Goal: Information Seeking & Learning: Learn about a topic

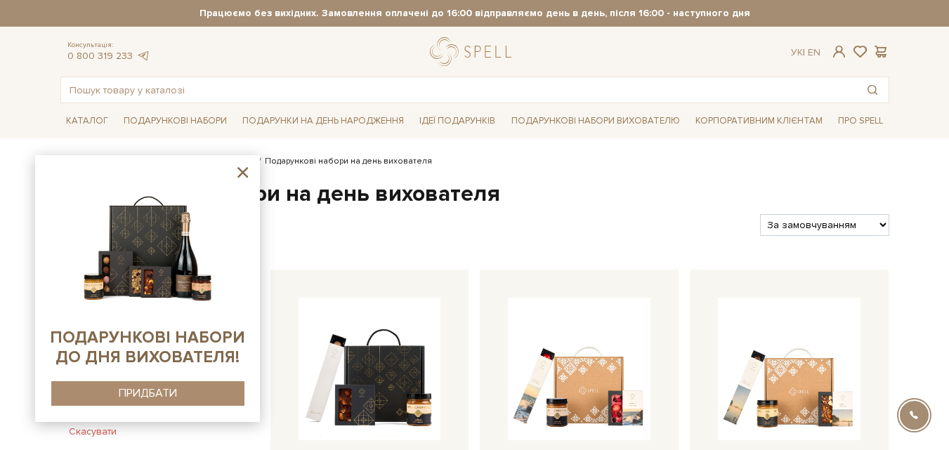
click at [241, 178] on icon at bounding box center [243, 173] width 18 height 18
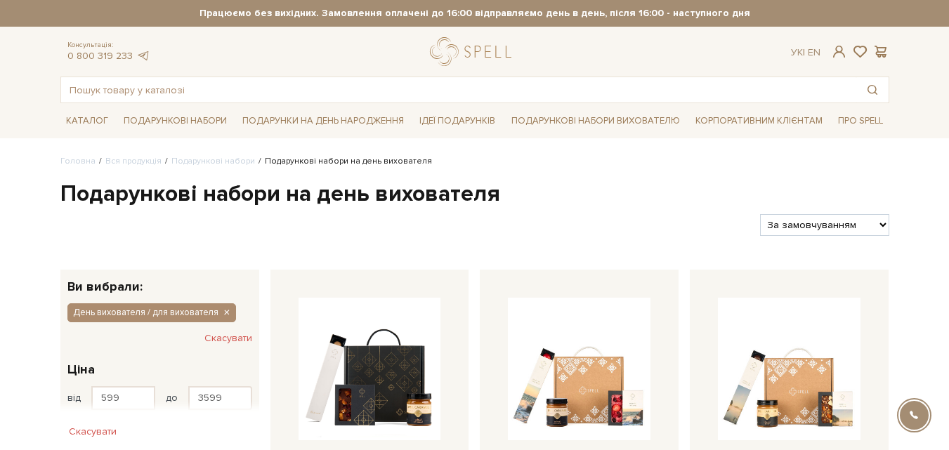
click at [101, 103] on ul "Каталог Всі солодощі Дивитись всі Новинки Бестселери Набори Смаки літа SALE" at bounding box center [474, 120] width 829 height 35
click at [100, 96] on input "text" at bounding box center [459, 89] width 796 height 25
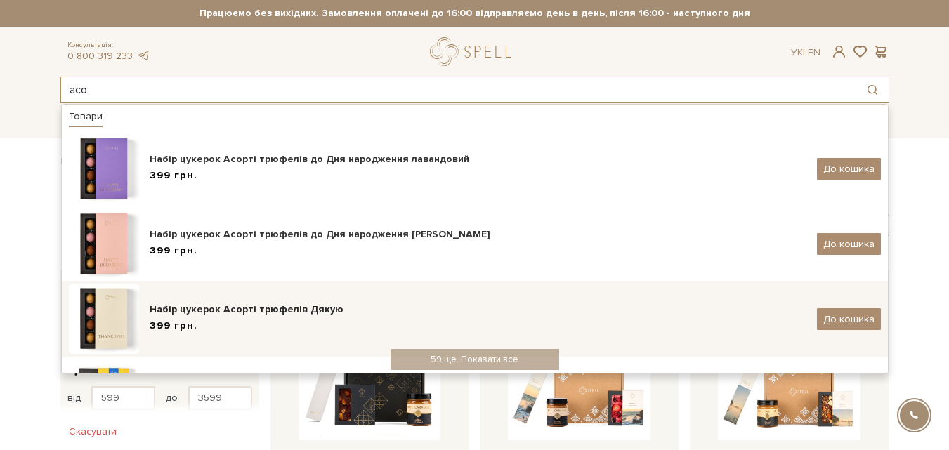
type input "асо"
click at [111, 313] on img at bounding box center [104, 319] width 70 height 70
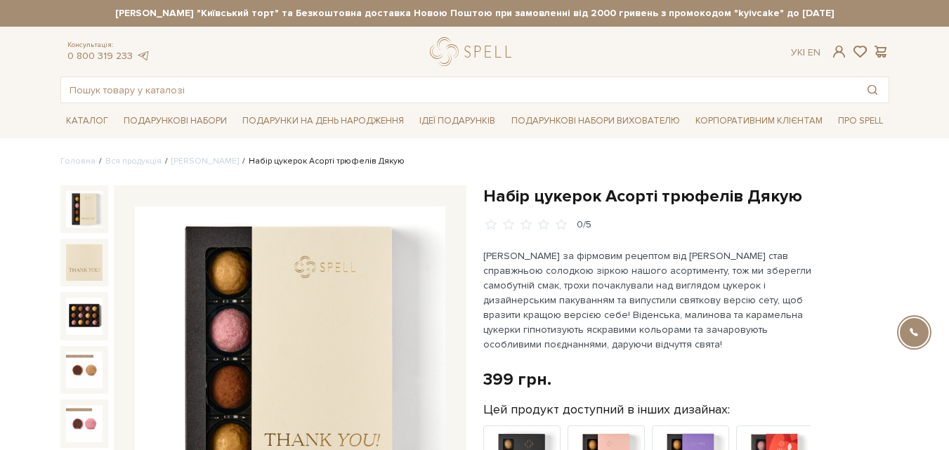
scroll to position [633, 0]
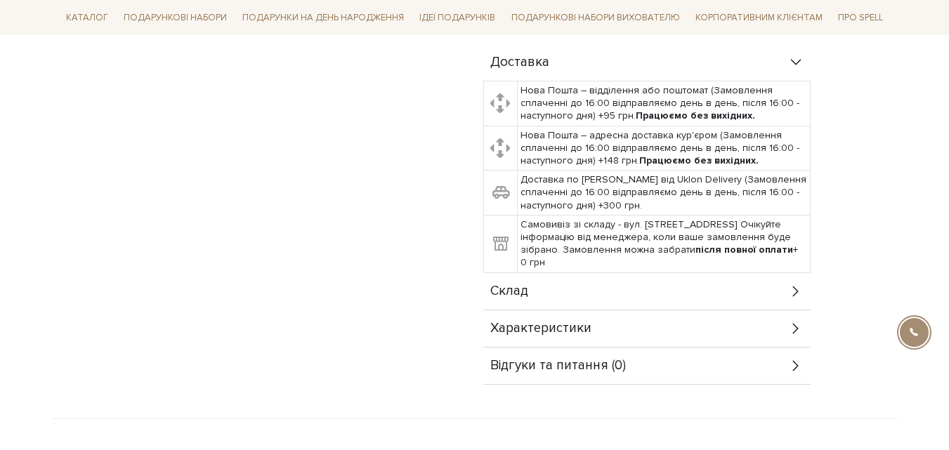
click at [565, 332] on span "Характеристики" at bounding box center [541, 329] width 101 height 13
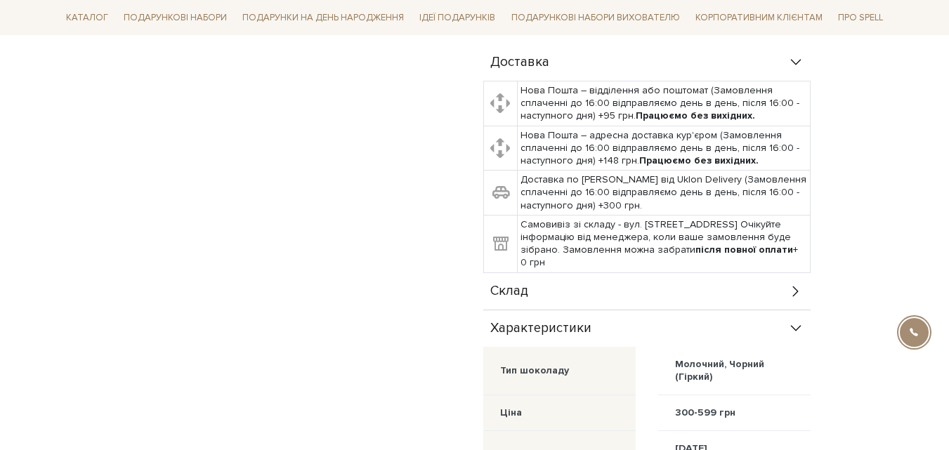
scroll to position [703, 0]
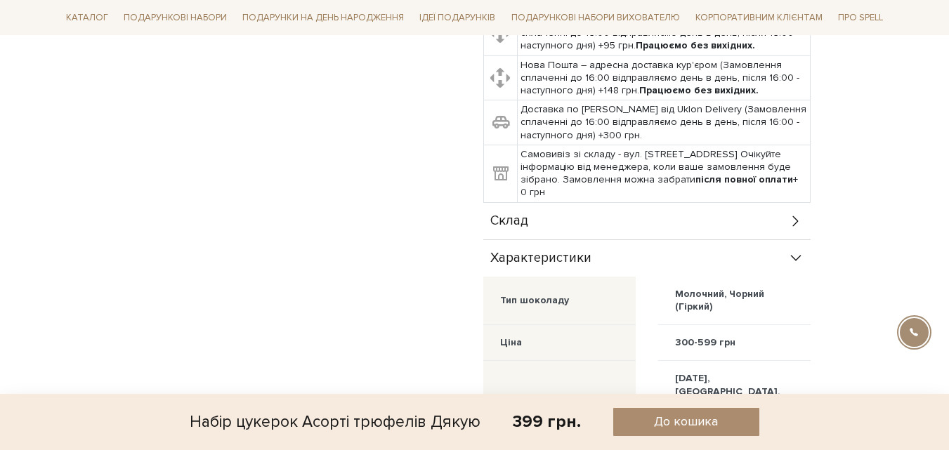
click at [511, 221] on span "Склад" at bounding box center [510, 221] width 38 height 13
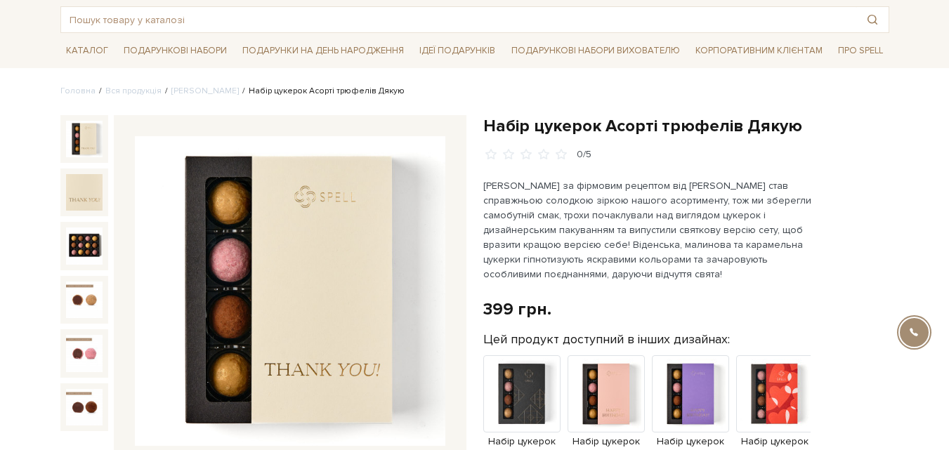
scroll to position [0, 0]
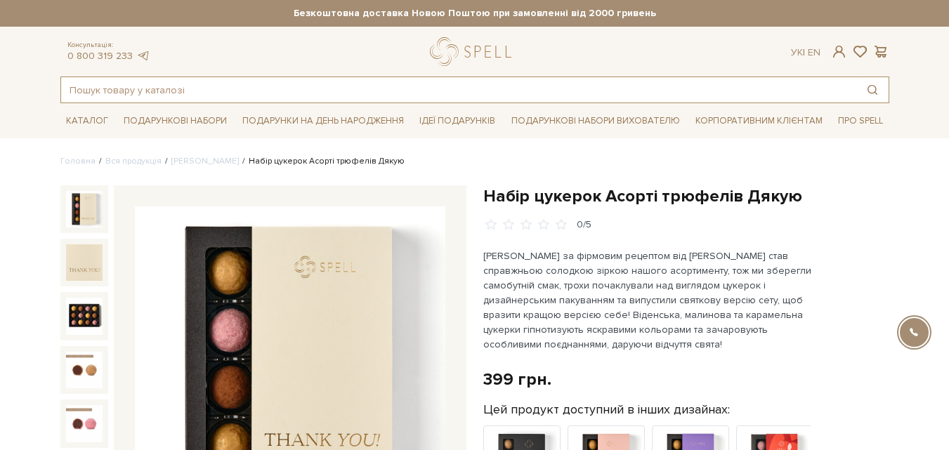
click at [179, 86] on input "text" at bounding box center [459, 89] width 796 height 25
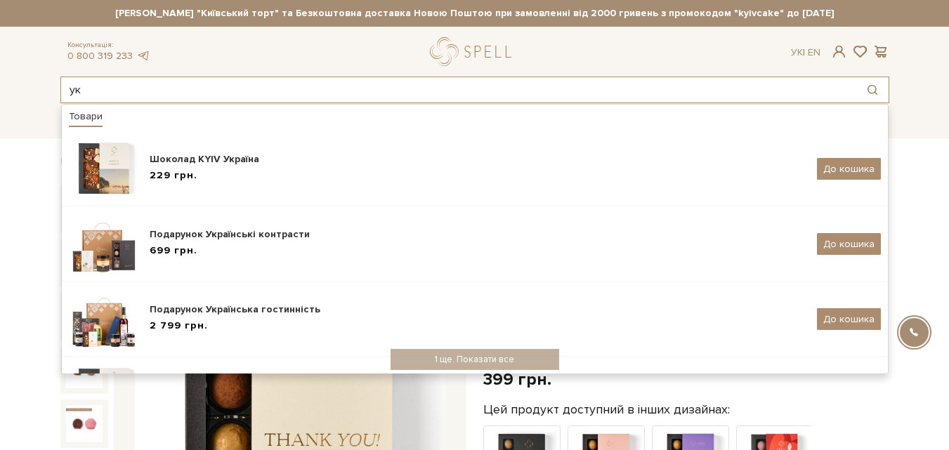
type input "у"
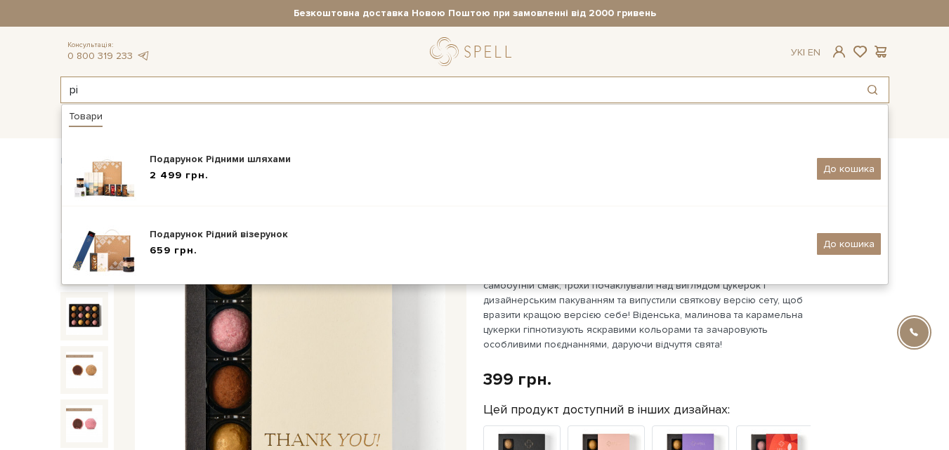
type input "р"
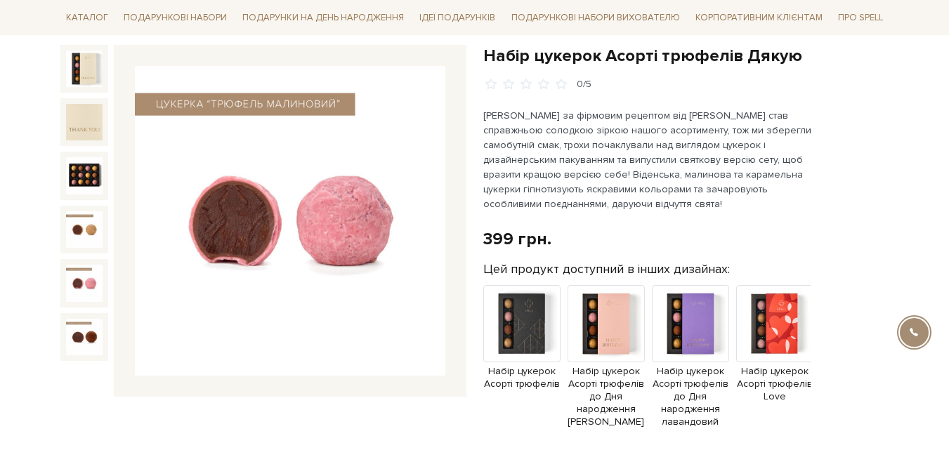
scroll to position [70, 0]
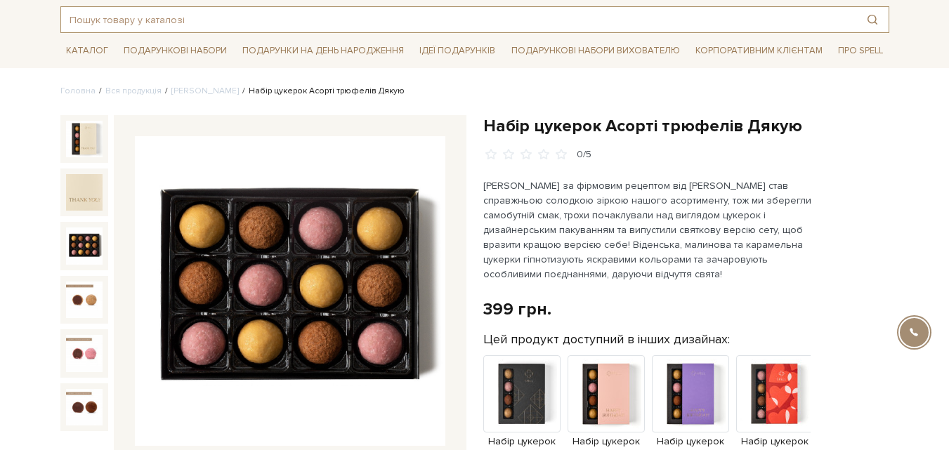
click at [150, 22] on input "text" at bounding box center [459, 19] width 796 height 25
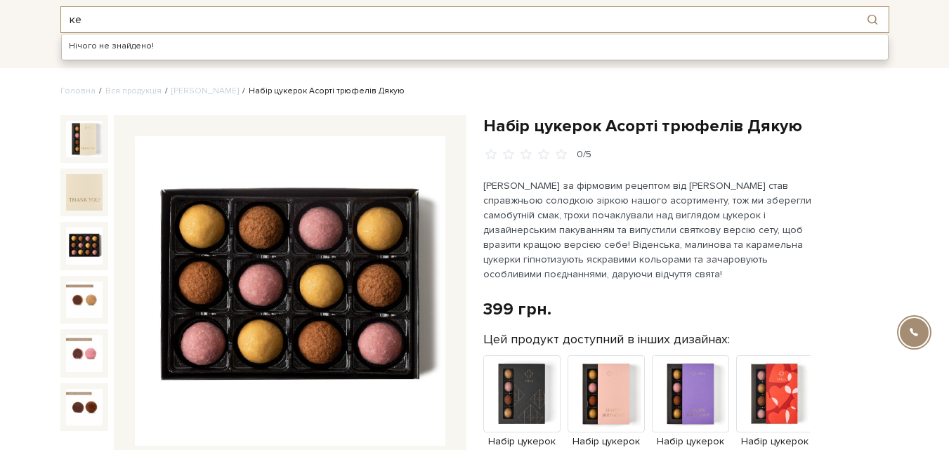
type input "к"
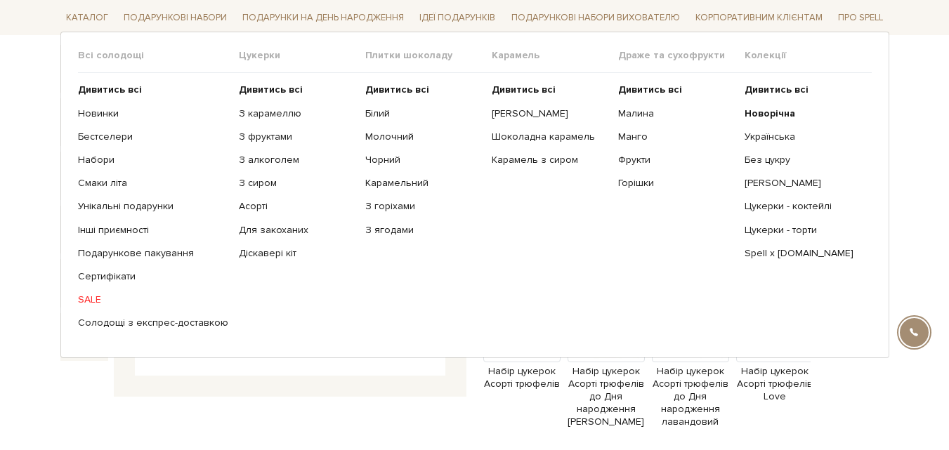
scroll to position [0, 0]
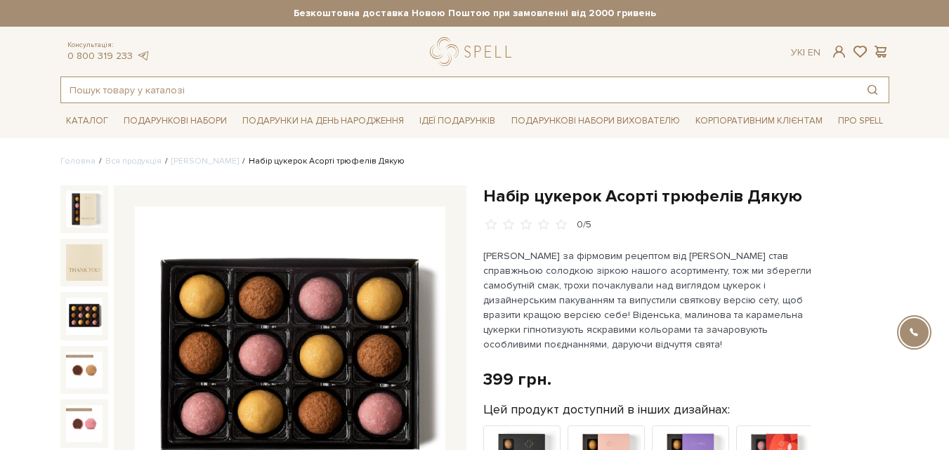
click at [211, 92] on input "text" at bounding box center [459, 89] width 796 height 25
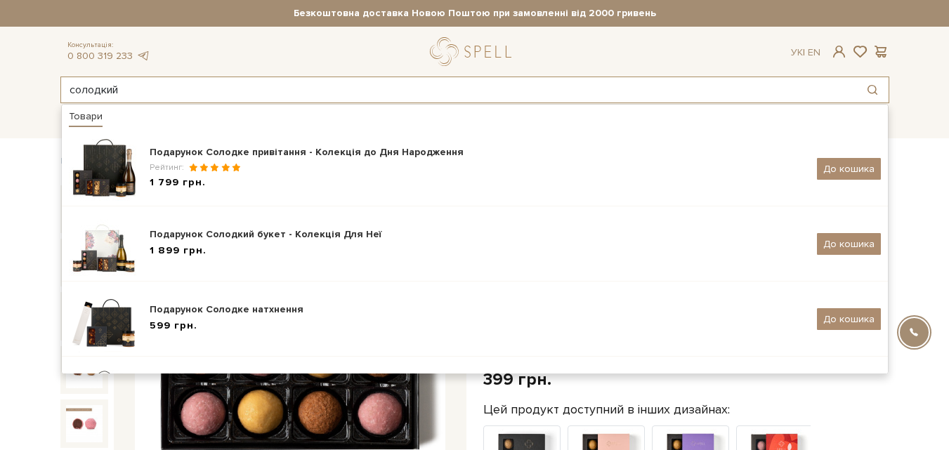
type input "солодкий"
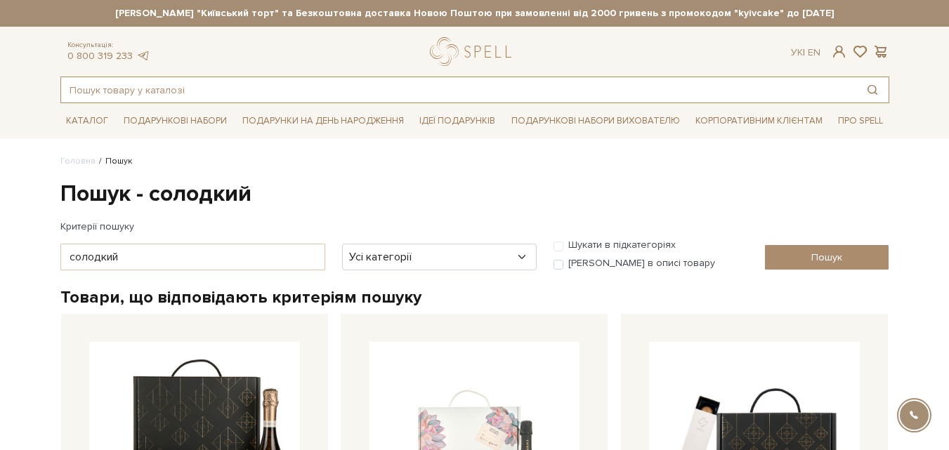
click at [148, 89] on input "text" at bounding box center [459, 89] width 796 height 25
click at [610, 121] on link "Подарункові набори вихователю" at bounding box center [596, 121] width 180 height 24
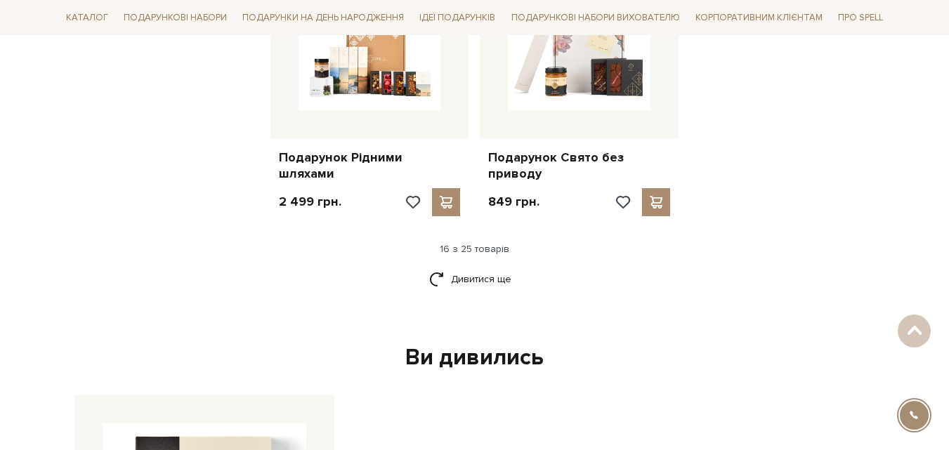
scroll to position [1898, 0]
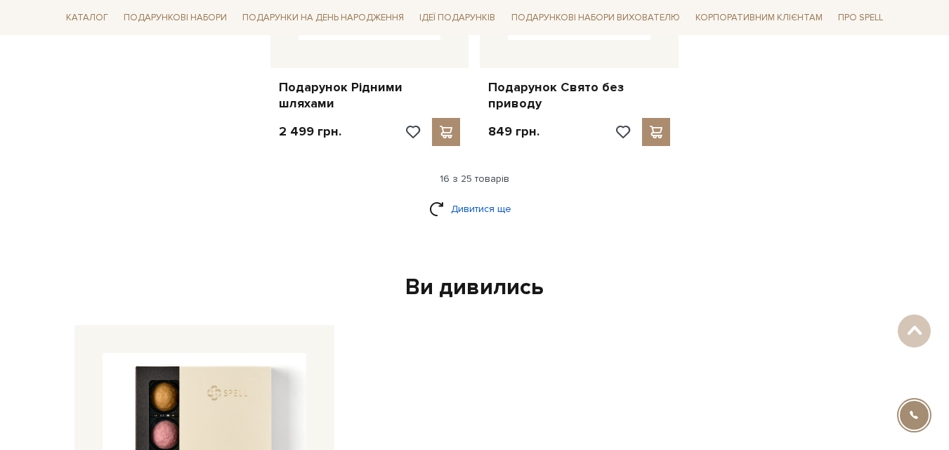
click at [460, 197] on link "Дивитися ще" at bounding box center [474, 209] width 91 height 25
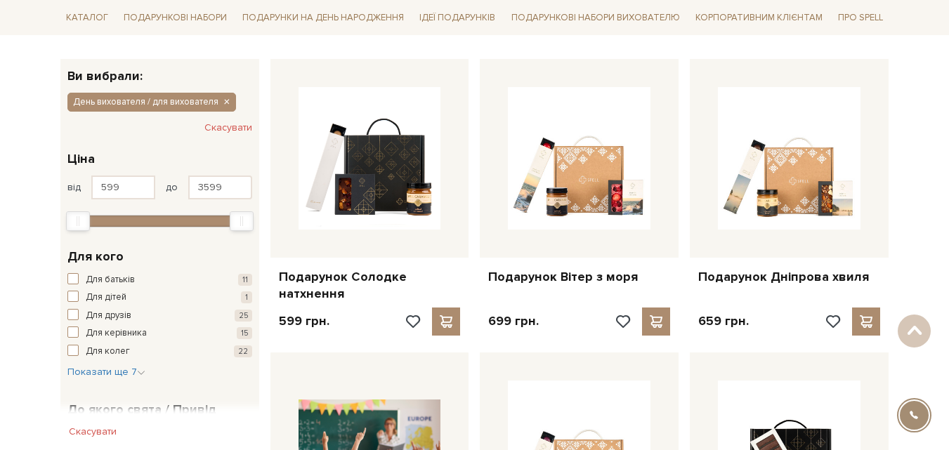
scroll to position [0, 0]
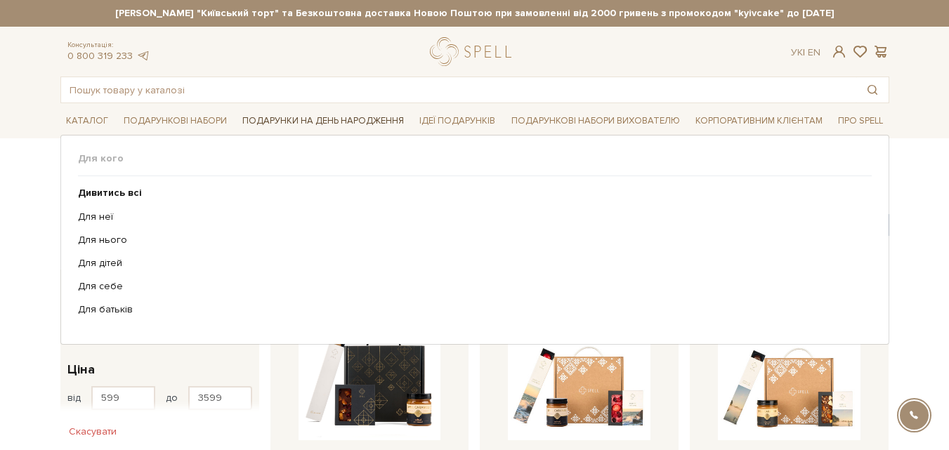
click at [291, 116] on link "Подарунки на День народження" at bounding box center [323, 121] width 173 height 22
